Goal: Find specific page/section: Find specific page/section

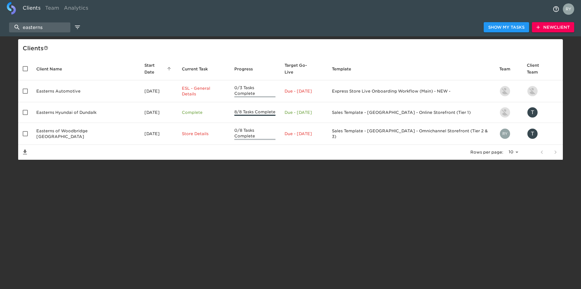
select select "10"
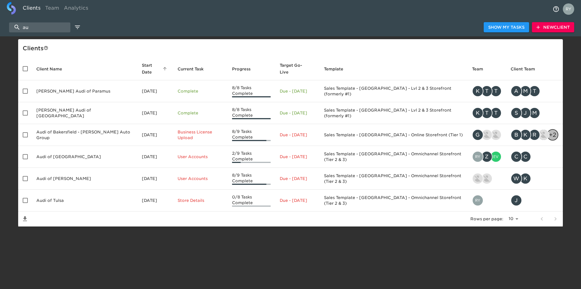
type input "a"
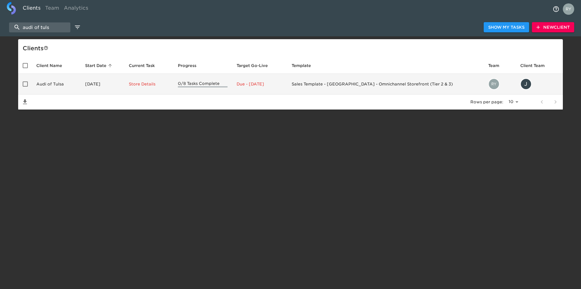
type input "audi of tuls"
click at [51, 85] on td "Audi of Tulsa" at bounding box center [56, 84] width 49 height 21
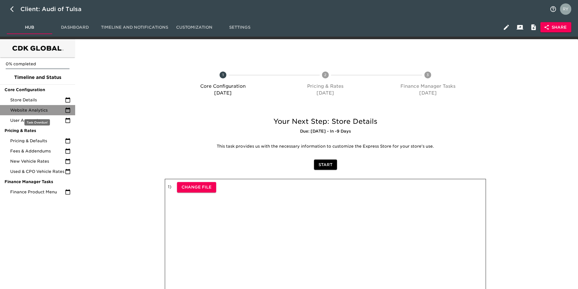
click at [34, 106] on div "Website Analytics" at bounding box center [37, 110] width 75 height 10
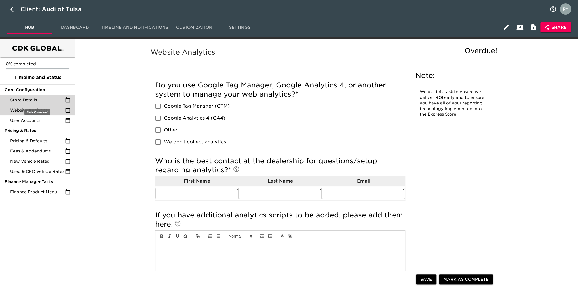
click at [32, 101] on span "Store Details" at bounding box center [37, 100] width 55 height 6
